Goal: Task Accomplishment & Management: Manage account settings

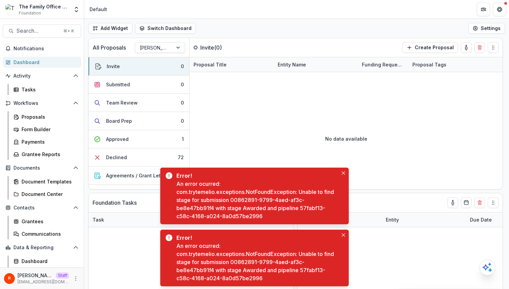
click at [305, 209] on div "An error ocurred: com.trytemelio.exceptions.NotFoundException: Unable to find s…" at bounding box center [258, 200] width 162 height 40
drag, startPoint x: 305, startPoint y: 209, endPoint x: 279, endPoint y: 213, distance: 26.8
click at [279, 213] on div "An error ocurred: com.trytemelio.exceptions.NotFoundException: Unable to find s…" at bounding box center [258, 200] width 162 height 40
copy div "57fabf13-c58c-4168-a024-8a0d57be2996"
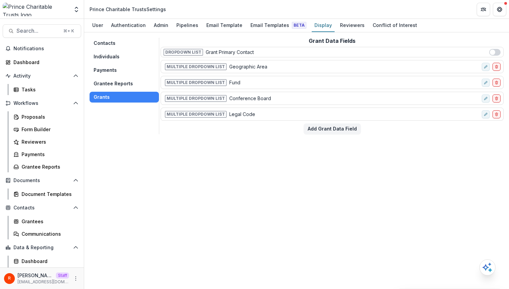
click at [127, 56] on button "Individuals" at bounding box center [124, 56] width 69 height 11
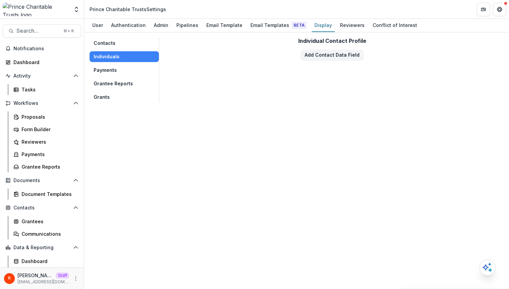
click at [114, 95] on button "Grants" at bounding box center [124, 97] width 69 height 11
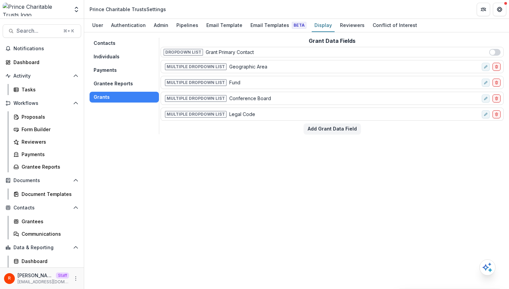
click at [253, 138] on div "Contacts Individuals Payments Grantee Reports Grants Grant Data Fields Dropdown…" at bounding box center [296, 160] width 425 height 256
click at [47, 118] on div "Proposals" at bounding box center [49, 116] width 54 height 7
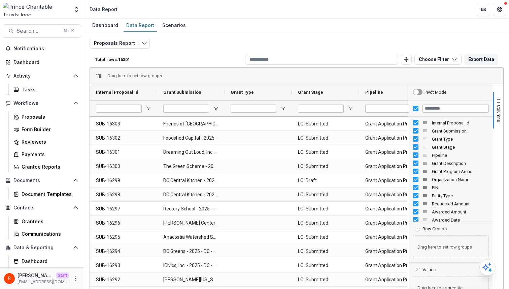
scroll to position [24, 0]
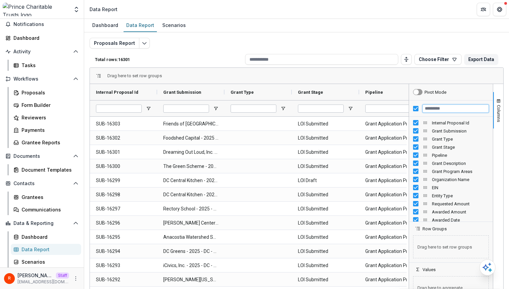
click at [443, 110] on input "Filter Columns Input" at bounding box center [456, 108] width 66 height 8
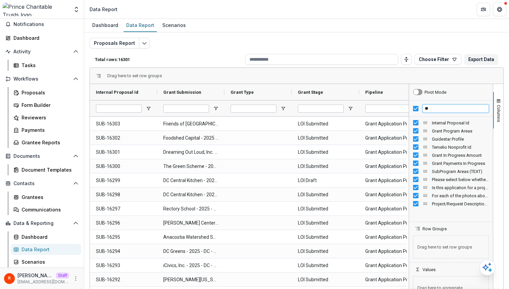
type input "*"
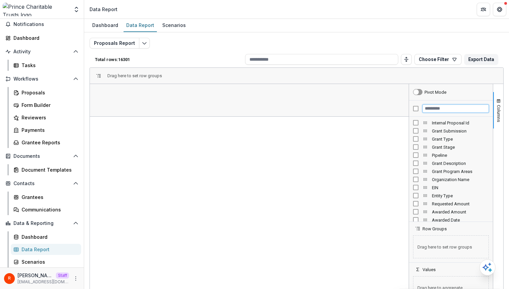
click at [432, 107] on input "Filter Columns Input" at bounding box center [456, 108] width 66 height 8
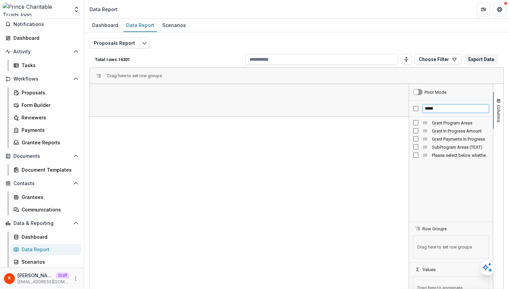
type input "*****"
click at [130, 90] on span "Grant Program Areas" at bounding box center [119, 92] width 46 height 5
click at [130, 90] on span "Grant Program Areas" at bounding box center [117, 92] width 42 height 5
click at [428, 108] on input "*****" at bounding box center [456, 108] width 66 height 8
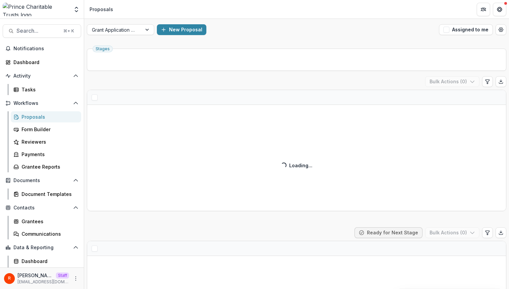
click at [220, 82] on div "LOI Draft ( ) Bulk Actions ( 0 ) Loading... Loading..." at bounding box center [297, 143] width 420 height 135
click at [127, 28] on div at bounding box center [114, 30] width 45 height 8
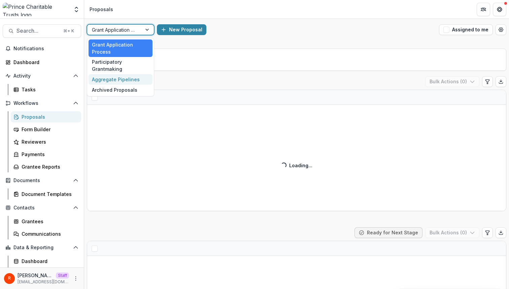
click at [129, 75] on div "Aggregate Pipelines" at bounding box center [121, 79] width 64 height 10
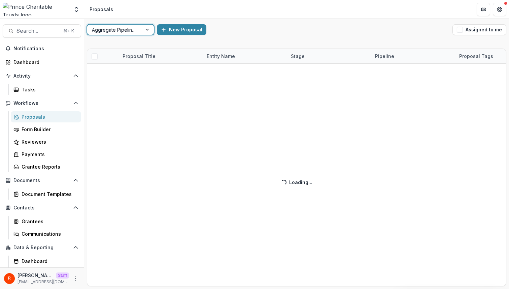
click at [316, 12] on header "Proposals" at bounding box center [296, 9] width 425 height 19
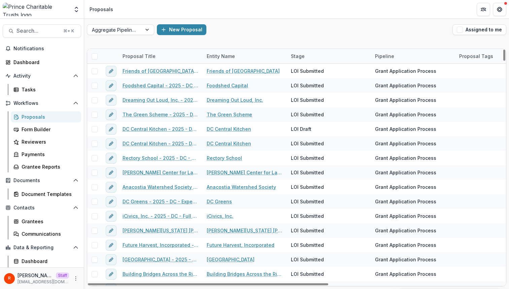
click at [149, 53] on div "Proposal Title" at bounding box center [139, 56] width 41 height 7
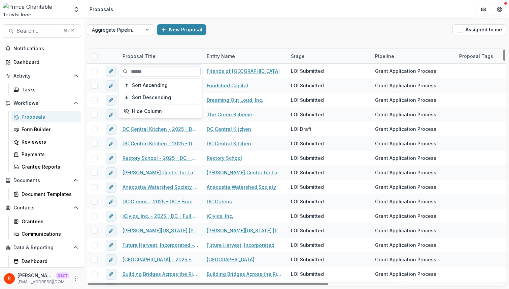
click at [144, 72] on input at bounding box center [160, 71] width 81 height 11
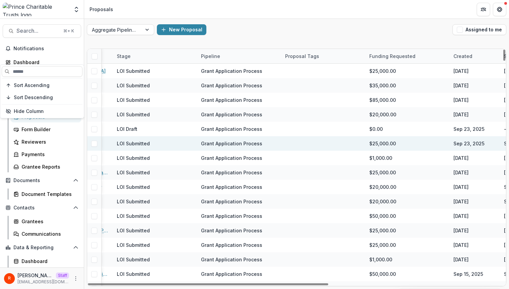
scroll to position [0, 34]
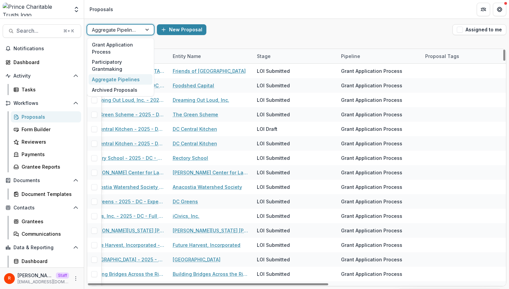
click at [116, 32] on div at bounding box center [114, 30] width 45 height 8
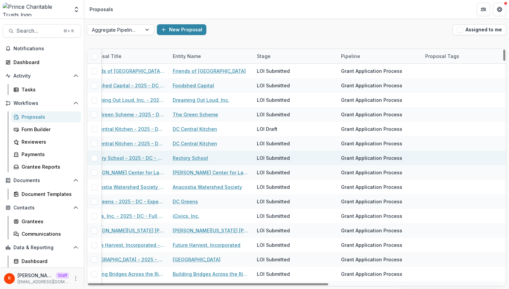
click at [172, 155] on div "Rectory School" at bounding box center [211, 158] width 84 height 14
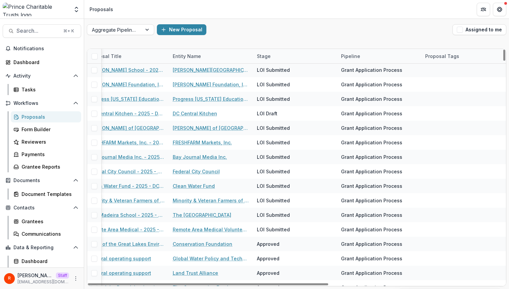
scroll to position [218, 0]
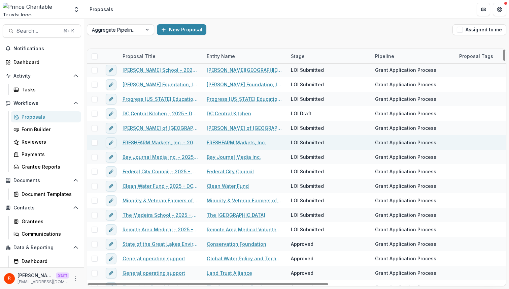
click at [165, 141] on link "FRESHFARM Markets, Inc. - 2025 - DC - Expedited Grant Update" at bounding box center [161, 142] width 76 height 7
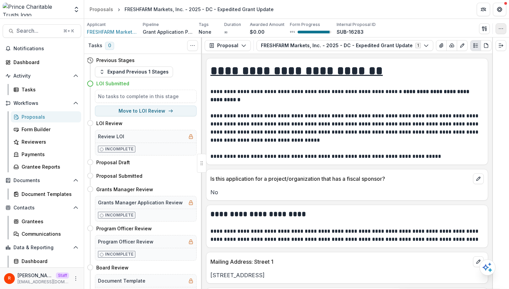
click at [501, 30] on icon "button" at bounding box center [501, 28] width 5 height 5
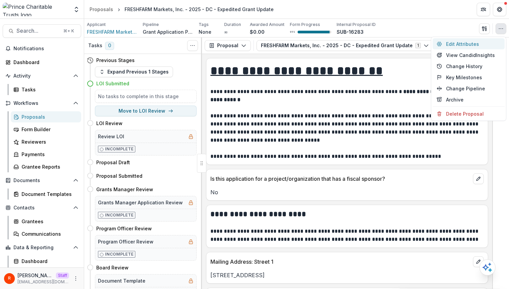
click at [477, 44] on button "Edit Attributes" at bounding box center [469, 43] width 72 height 11
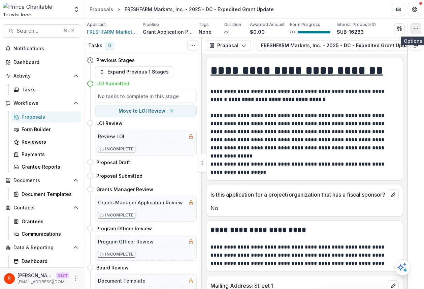
click at [416, 26] on icon "button" at bounding box center [415, 28] width 5 height 5
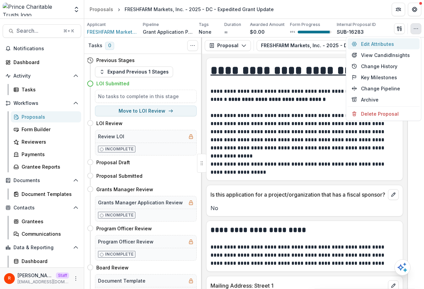
click at [399, 42] on button "Edit Attributes" at bounding box center [384, 43] width 72 height 11
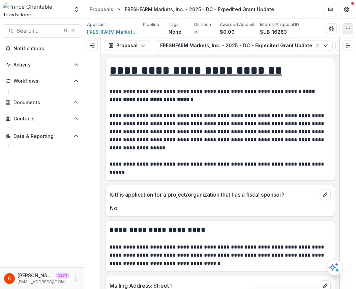
click at [347, 30] on icon "button" at bounding box center [347, 28] width 5 height 5
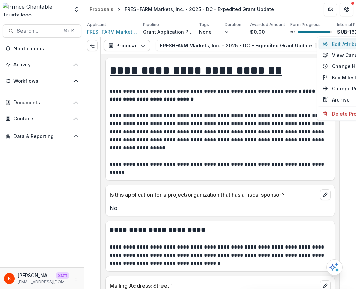
click at [334, 45] on button "Edit Attributes" at bounding box center [354, 43] width 72 height 11
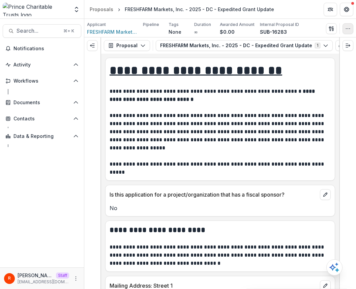
click at [346, 28] on icon "button" at bounding box center [347, 28] width 5 height 5
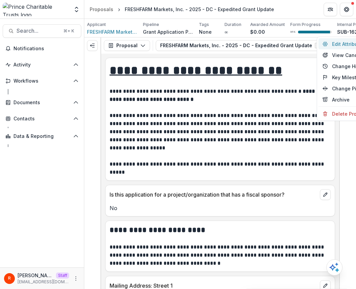
click at [336, 41] on button "Edit Attributes" at bounding box center [354, 43] width 72 height 11
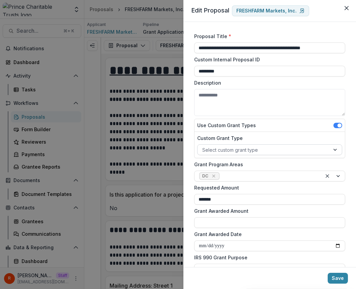
click at [284, 150] on div at bounding box center [263, 150] width 123 height 8
click at [288, 136] on label "Custom Grant Type" at bounding box center [267, 137] width 141 height 7
click at [203, 146] on input "Custom Grant Type" at bounding box center [202, 149] width 1 height 7
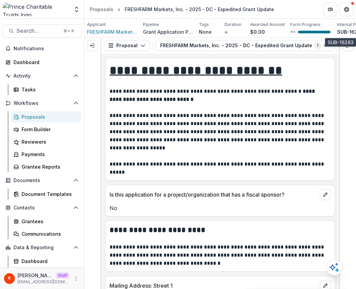
click at [346, 28] on p "SUB-16283" at bounding box center [350, 31] width 27 height 7
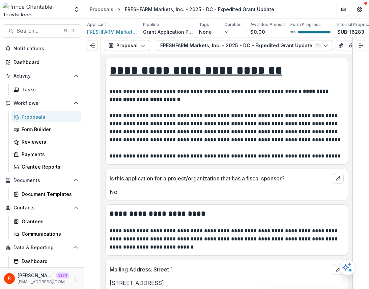
drag, startPoint x: 368, startPoint y: 31, endPoint x: 390, endPoint y: 31, distance: 22.2
click at [355, 31] on html "Skip to content Foundations Livelihood Impact Fund Nonprofits New Nonprofit Tea…" at bounding box center [184, 144] width 369 height 289
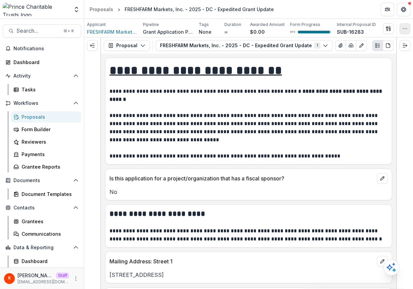
click at [355, 29] on icon "button" at bounding box center [404, 28] width 5 height 5
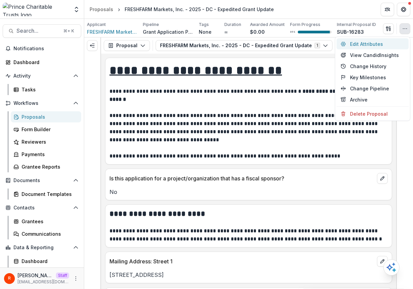
click at [355, 45] on button "Edit Attributes" at bounding box center [373, 43] width 72 height 11
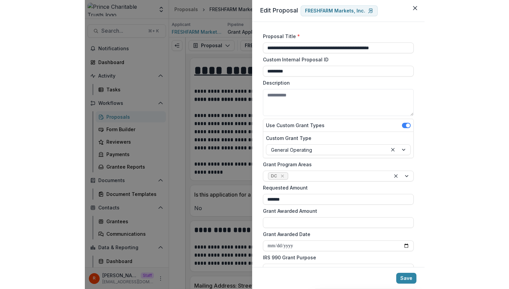
scroll to position [224, 0]
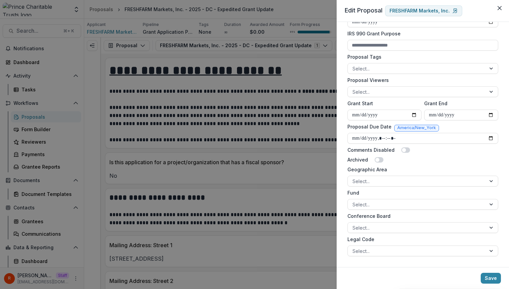
click at [294, 140] on div "**********" at bounding box center [254, 144] width 509 height 289
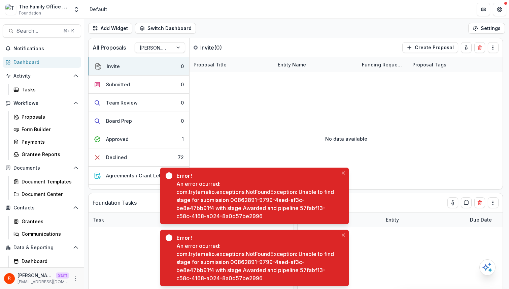
click at [242, 261] on div "An error ocurred: com.trytemelio.exceptions.NotFoundException: Unable to find s…" at bounding box center [258, 262] width 162 height 40
drag, startPoint x: 242, startPoint y: 261, endPoint x: 210, endPoint y: 269, distance: 32.9
click at [210, 269] on div "An error ocurred: com.trytemelio.exceptions.NotFoundException: Unable to find s…" at bounding box center [258, 262] width 162 height 40
copy div "00862891-9799-4aed-af3c-be8e47bb91f4"
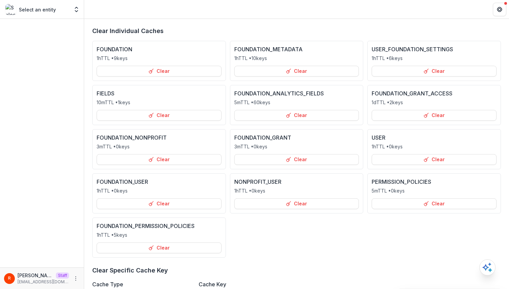
scroll to position [138, 0]
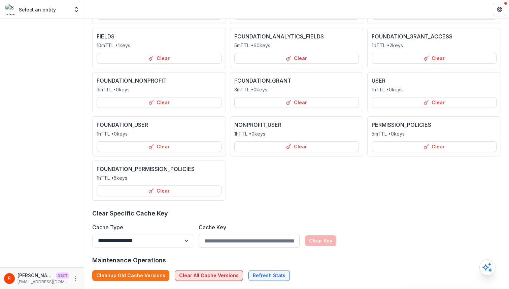
click at [221, 275] on button "Clear All Cache Versions" at bounding box center [209, 275] width 68 height 11
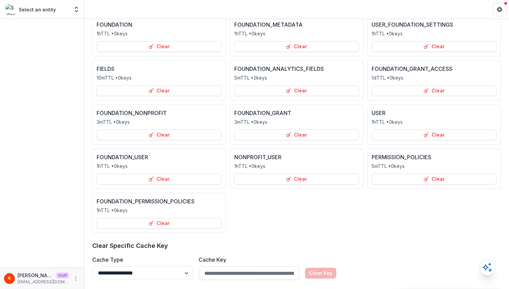
scroll to position [0, 0]
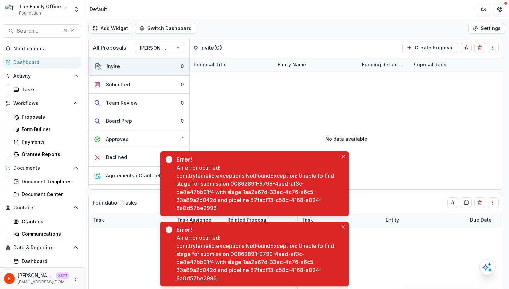
click at [257, 200] on div "An error ocurred: com.trytemelio.exceptions.NotFoundException: Unable to find s…" at bounding box center [258, 187] width 162 height 49
drag, startPoint x: 257, startPoint y: 200, endPoint x: 222, endPoint y: 213, distance: 37.1
click at [222, 213] on div "Error! An error ocurred: com.trytemelio.exceptions.NotFoundException: Unable to…" at bounding box center [254, 183] width 189 height 65
copy div "57fabf13-c58c-4168-a024-8a0d57be2996"
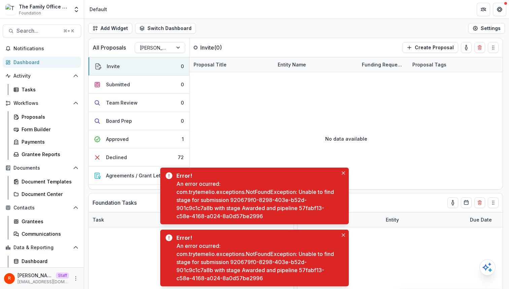
click at [237, 201] on div "An error ocurred: com.trytemelio.exceptions.NotFoundException: Unable to find s…" at bounding box center [258, 200] width 162 height 40
drag, startPoint x: 237, startPoint y: 201, endPoint x: 208, endPoint y: 206, distance: 29.2
click at [208, 206] on div "An error ocurred: com.trytemelio.exceptions.NotFoundException: Unable to find s…" at bounding box center [258, 200] width 162 height 40
copy div "920679f0-8298-403e-b52d-901c9c1c7a8b"
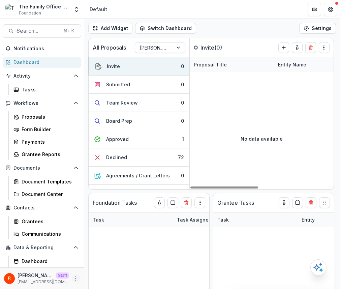
click at [74, 277] on icon "More" at bounding box center [75, 278] width 5 height 5
click at [115, 263] on link "User Settings" at bounding box center [118, 263] width 72 height 11
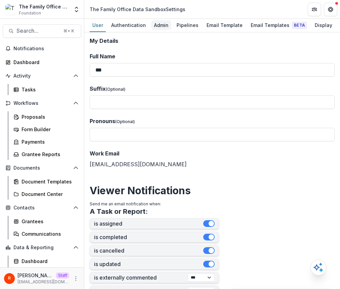
click at [165, 27] on div "Admin" at bounding box center [161, 25] width 20 height 10
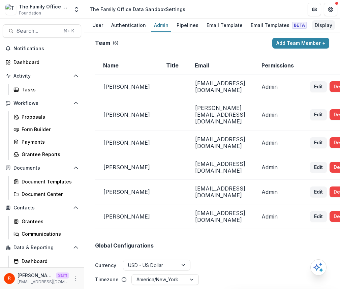
click at [312, 26] on div "Display" at bounding box center [323, 25] width 23 height 10
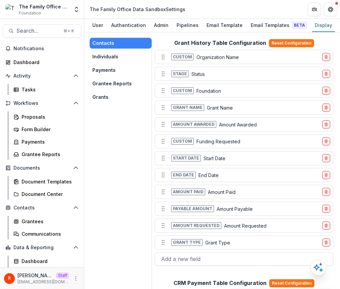
click at [115, 99] on button "Grants" at bounding box center [121, 97] width 62 height 11
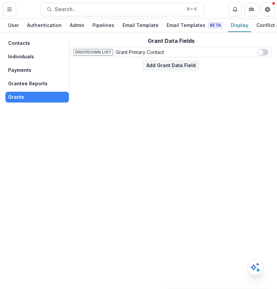
click at [26, 71] on button "Payments" at bounding box center [36, 70] width 63 height 11
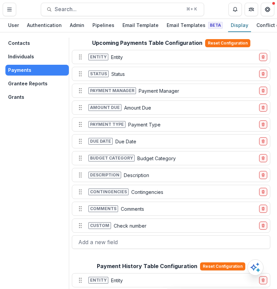
click at [30, 58] on button "Individuals" at bounding box center [36, 56] width 63 height 11
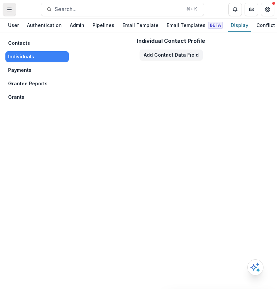
click at [11, 8] on icon "Toggle Menu" at bounding box center [9, 9] width 5 height 5
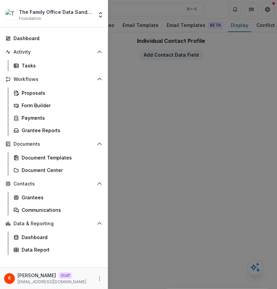
click at [141, 96] on div "The Family Office Data Sandbox Foundation Foundations Livelihood Impact Fund No…" at bounding box center [138, 144] width 277 height 289
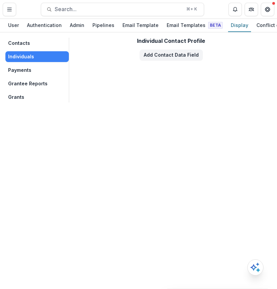
click at [19, 94] on button "Grants" at bounding box center [36, 97] width 63 height 11
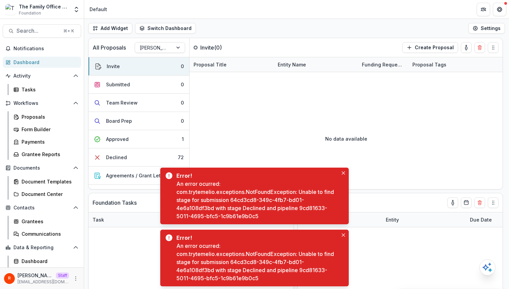
click at [306, 208] on div "An error ocurred: com.trytemelio.exceptions.NotFoundException: Unable to find s…" at bounding box center [258, 200] width 162 height 40
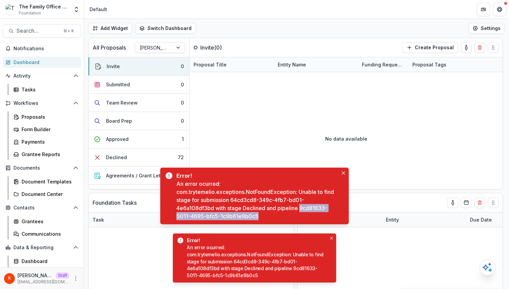
drag, startPoint x: 306, startPoint y: 208, endPoint x: 247, endPoint y: 215, distance: 59.4
click at [247, 215] on div "An error ocurred: com.trytemelio.exceptions.NotFoundException: Unable to find s…" at bounding box center [258, 200] width 162 height 40
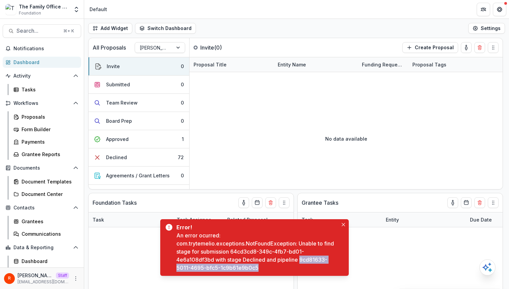
copy div "9cd81633-5011-4695-bfc5-1c9b61e9b0c5"
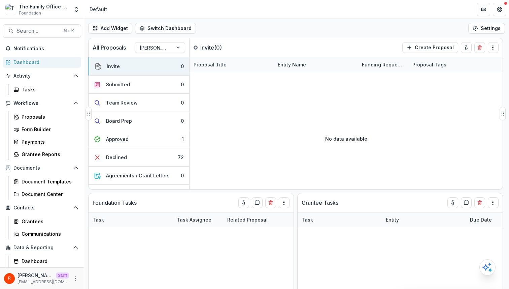
scroll to position [211, 0]
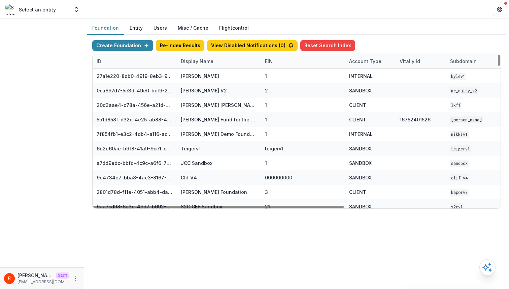
click at [212, 63] on div "Display Name" at bounding box center [197, 61] width 41 height 7
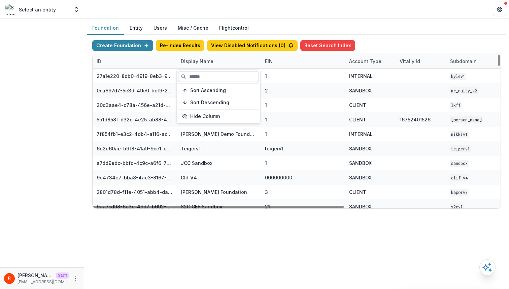
click at [212, 73] on input at bounding box center [218, 76] width 81 height 11
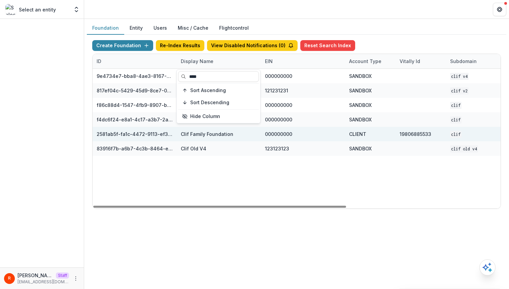
type input "****"
click at [320, 128] on div "000000000" at bounding box center [303, 134] width 76 height 14
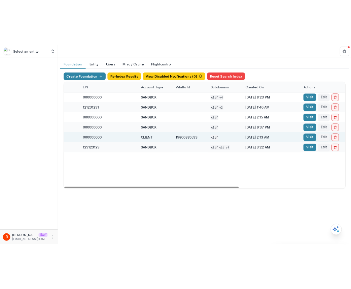
scroll to position [0, 202]
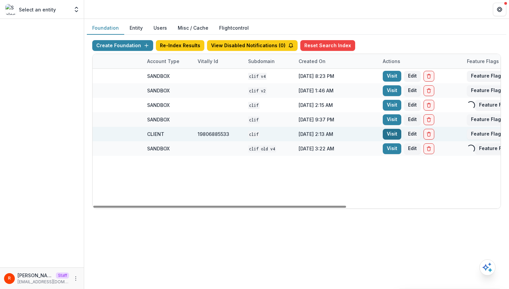
click at [387, 133] on link "Visit" at bounding box center [392, 134] width 19 height 11
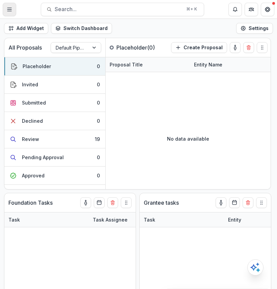
click at [9, 5] on button "Toggle Menu" at bounding box center [9, 9] width 13 height 13
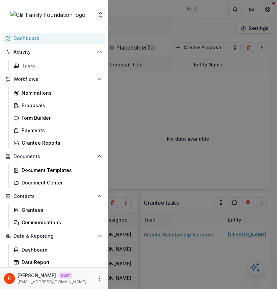
click at [99, 14] on icon "Open entity switcher" at bounding box center [100, 14] width 7 height 7
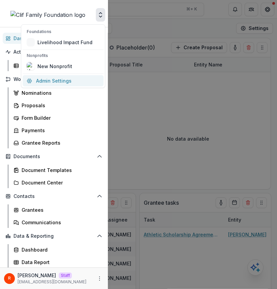
click at [59, 81] on link "Admin Settings" at bounding box center [63, 80] width 81 height 11
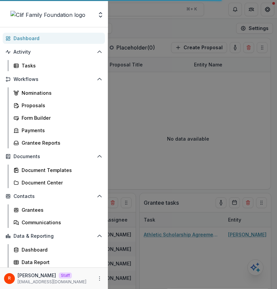
click at [262, 98] on div "Foundations Livelihood Impact Fund Nonprofits New Nonprofit Team Settings Admin…" at bounding box center [138, 144] width 277 height 289
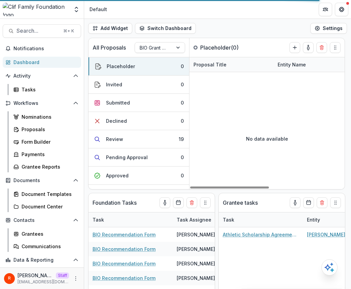
click at [285, 21] on div "Add Widget Switch Dashboard Default Financials/ Budget New Dashboard Settings" at bounding box center [217, 28] width 267 height 19
click at [73, 279] on icon "More" at bounding box center [75, 278] width 5 height 5
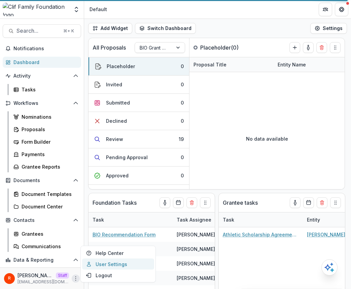
click at [119, 265] on link "User Settings" at bounding box center [118, 263] width 72 height 11
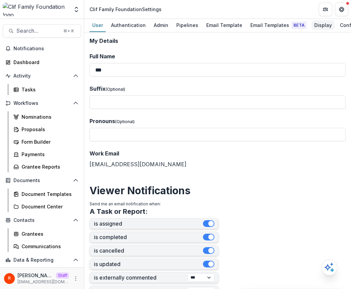
click at [320, 24] on div "Display" at bounding box center [323, 25] width 23 height 10
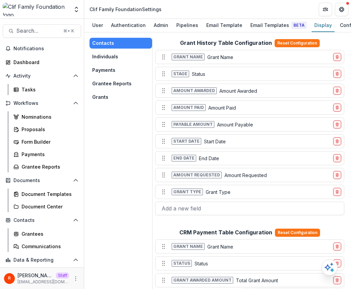
click at [114, 99] on button "Grants" at bounding box center [121, 97] width 63 height 11
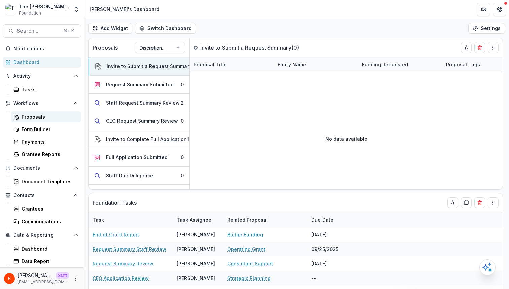
click at [42, 114] on div "Proposals" at bounding box center [49, 116] width 54 height 7
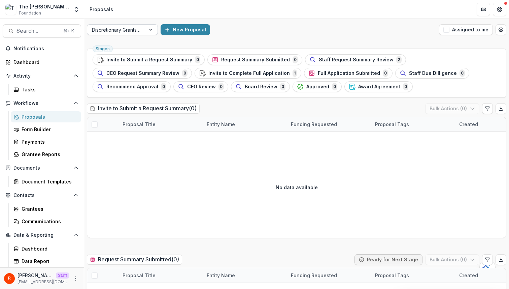
click at [136, 28] on div at bounding box center [116, 30] width 49 height 8
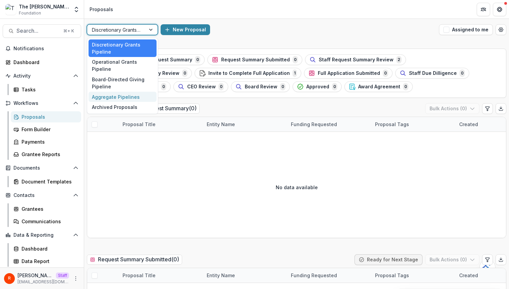
click at [132, 92] on div "Aggregate Pipelines" at bounding box center [123, 97] width 68 height 10
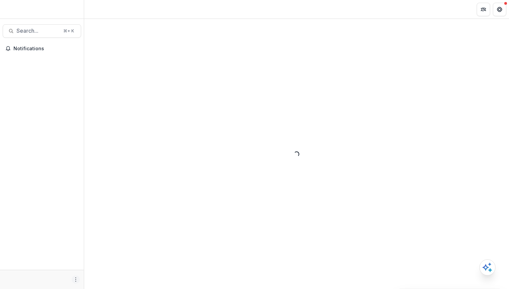
click at [76, 283] on button "More" at bounding box center [76, 279] width 8 height 8
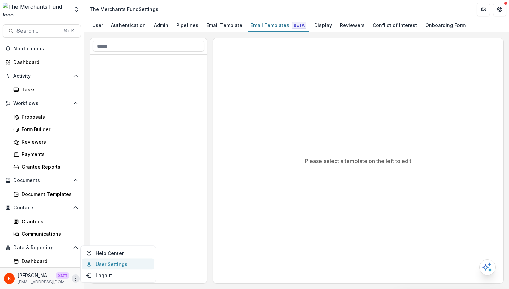
click at [113, 264] on link "User Settings" at bounding box center [118, 263] width 72 height 11
